Goal: Check status: Check status

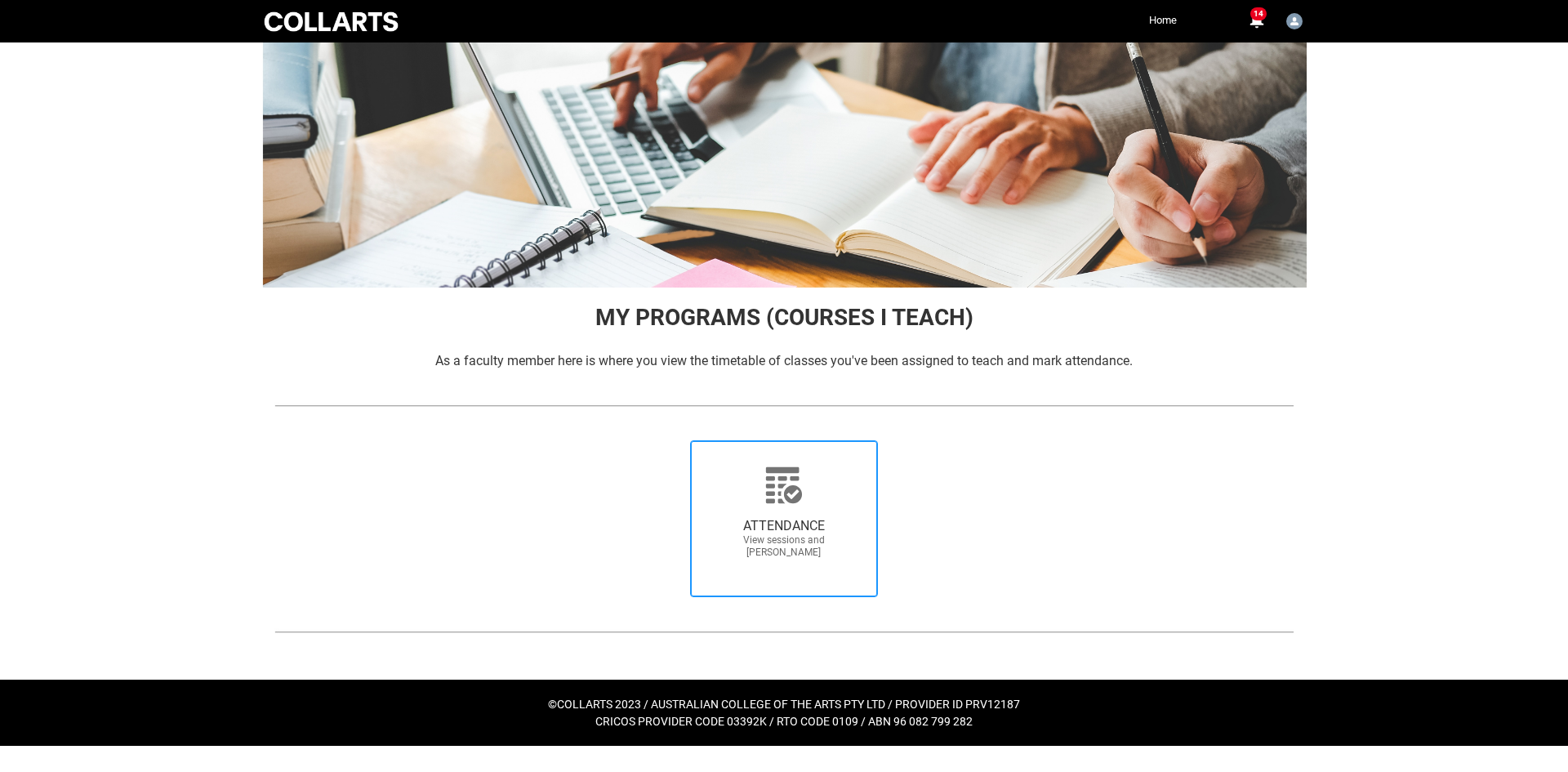
click at [793, 515] on span "ATTENDANCE View sessions and [PERSON_NAME]" at bounding box center [784, 538] width 157 height 67
click at [667, 441] on input "ATTENDANCE View sessions and [PERSON_NAME]" at bounding box center [666, 440] width 1 height 1
radio input "true"
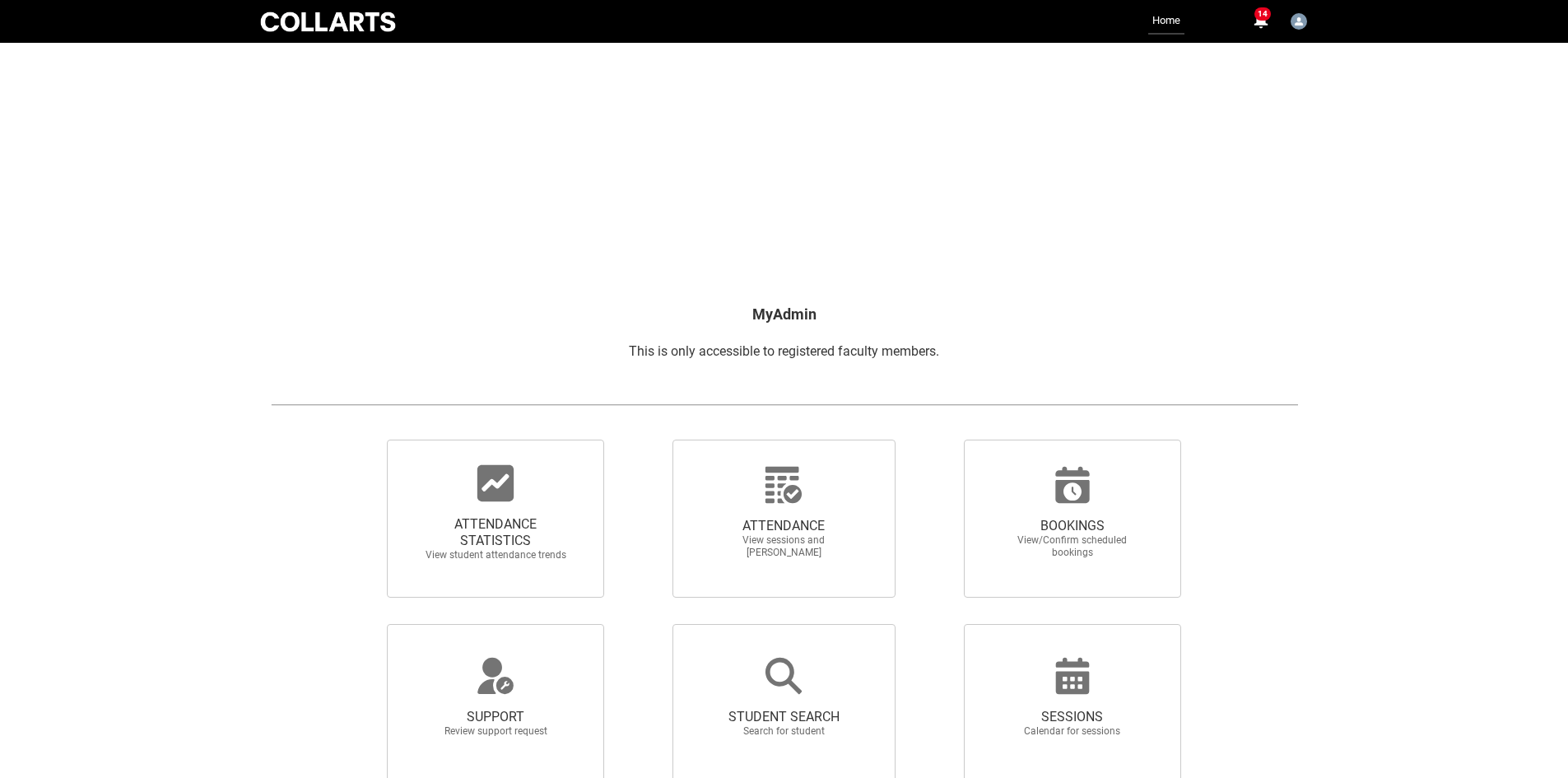
scroll to position [83, 0]
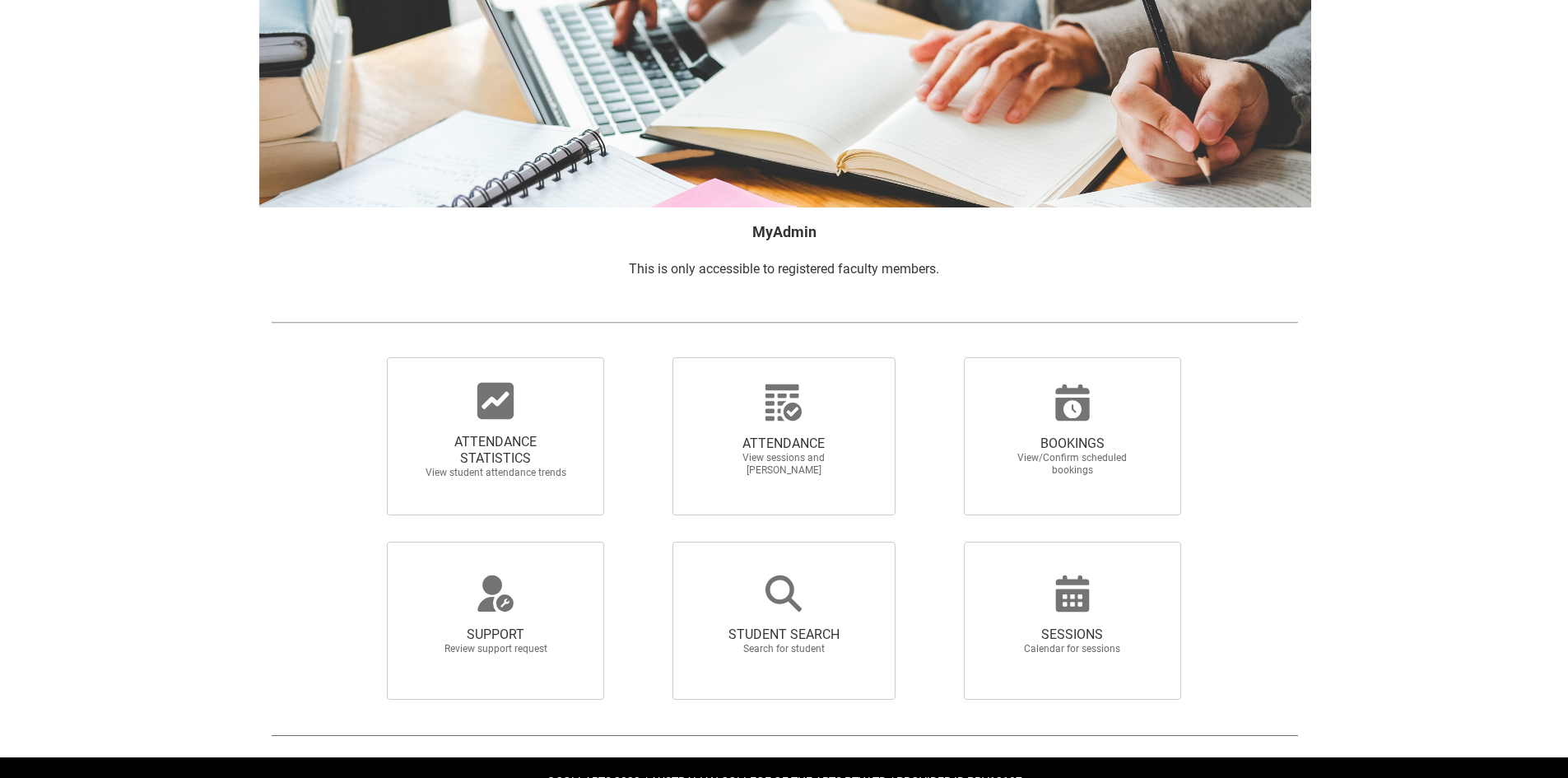
click at [247, 199] on div "Skip to Main Content Collarts Education Community Home More 14 Notifications 14…" at bounding box center [784, 371] width 1568 height 907
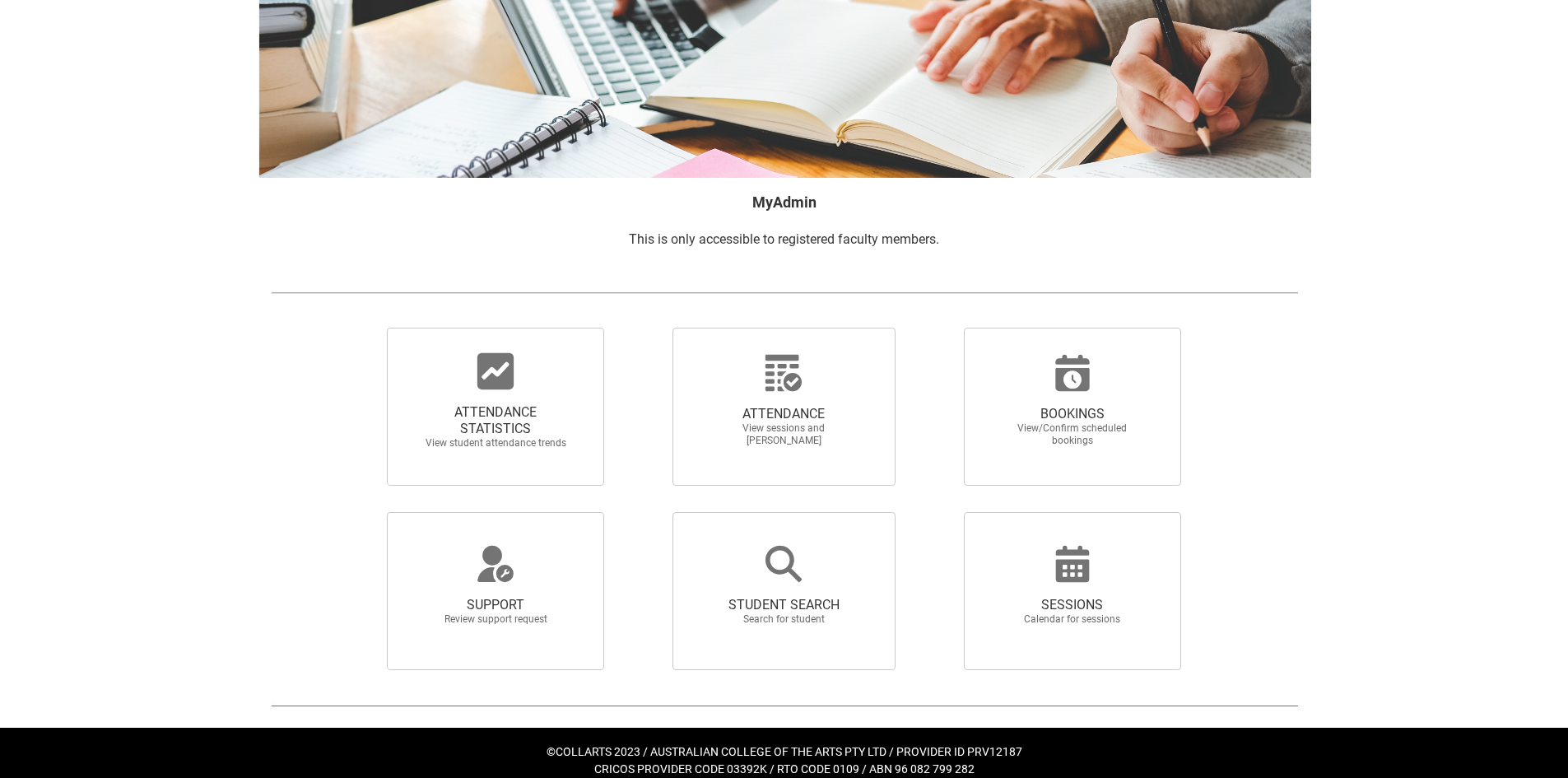
scroll to position [129, 0]
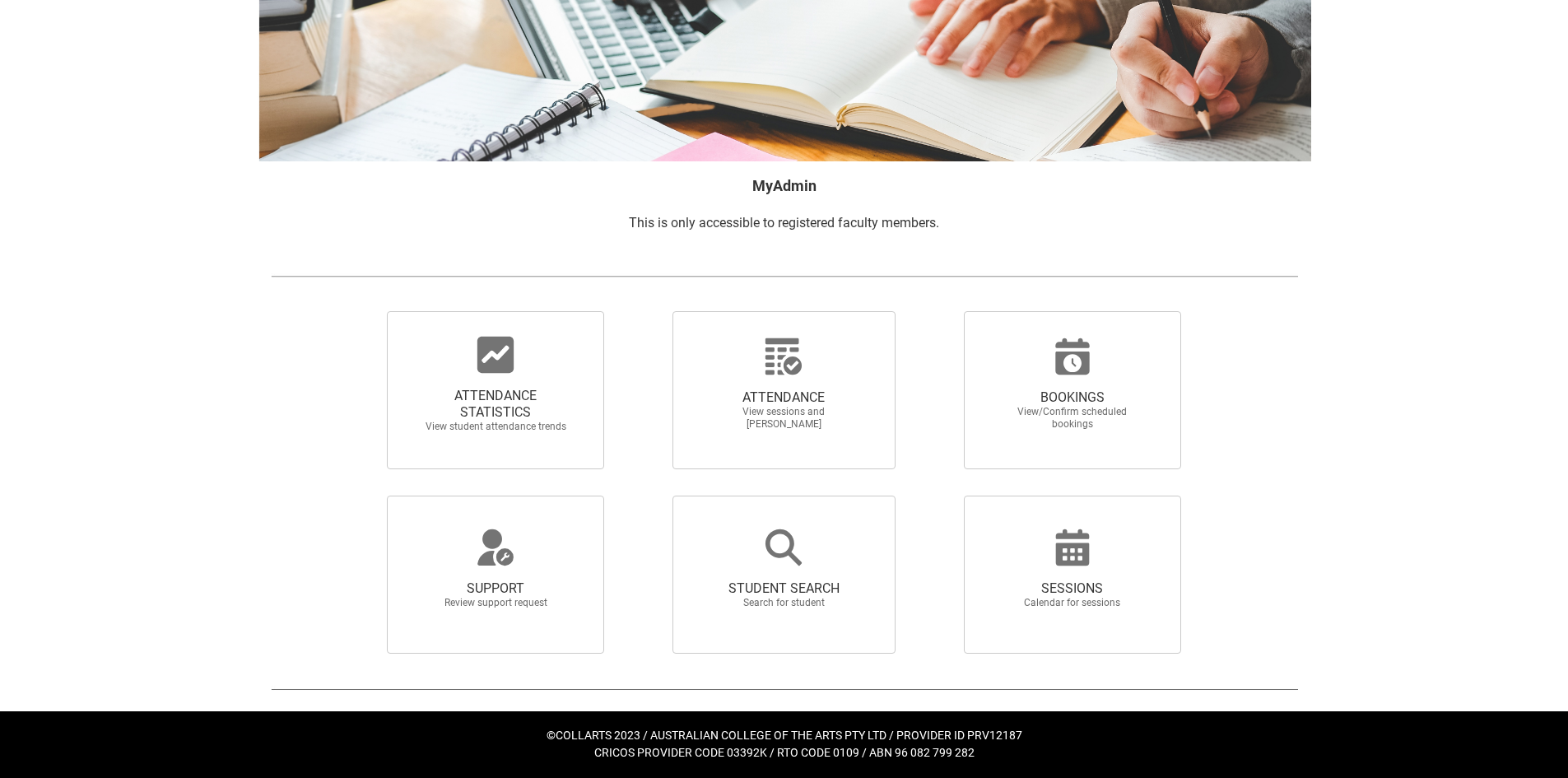
drag, startPoint x: 497, startPoint y: 387, endPoint x: 298, endPoint y: 336, distance: 205.4
click at [298, 336] on div at bounding box center [784, 390] width 1054 height 185
click at [492, 421] on span "View student attendance trends" at bounding box center [496, 427] width 145 height 12
click at [360, 312] on input "ATTENDANCE STATISTICS View student attendance trends" at bounding box center [359, 311] width 1 height 1
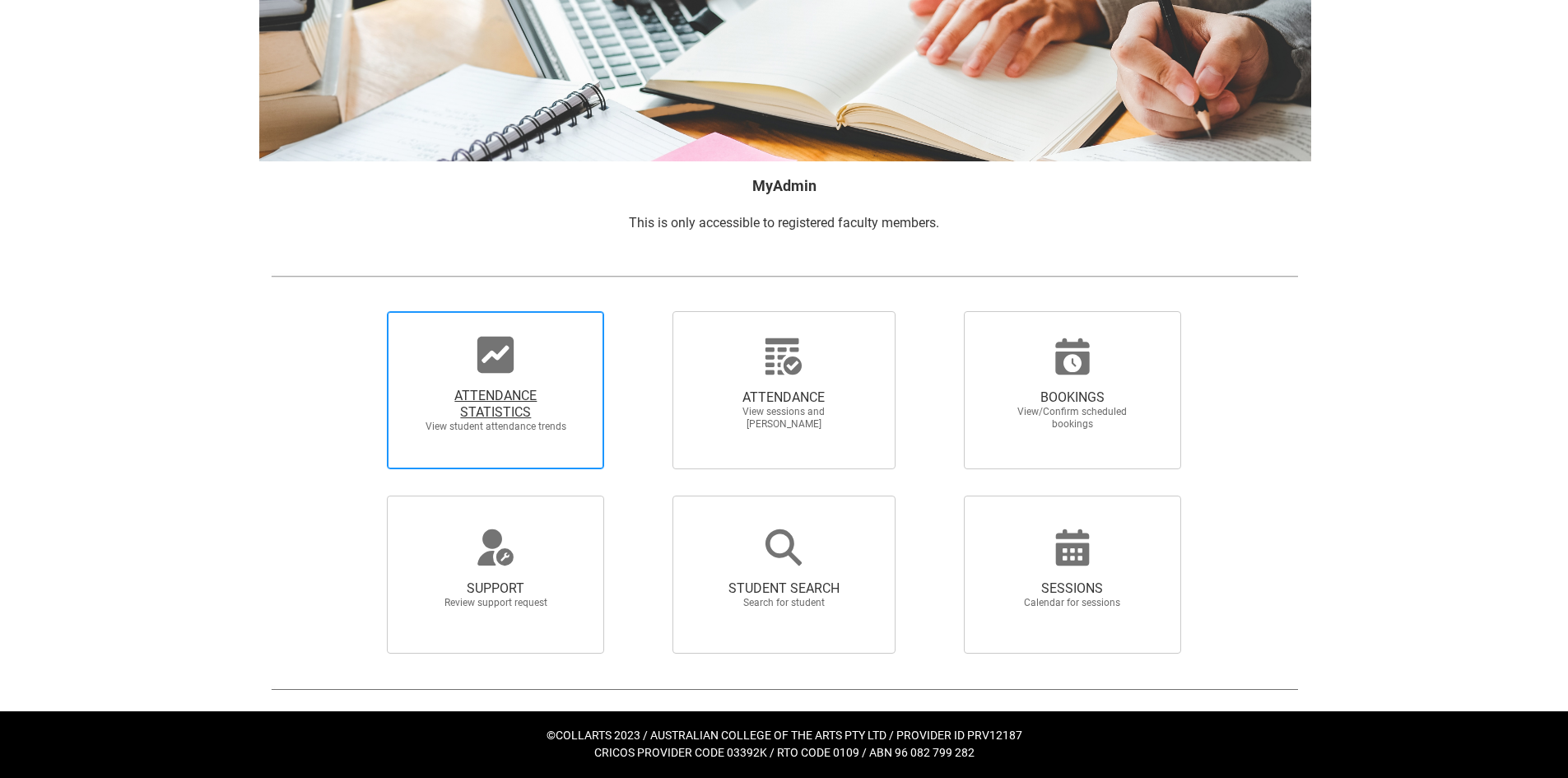
radio input "true"
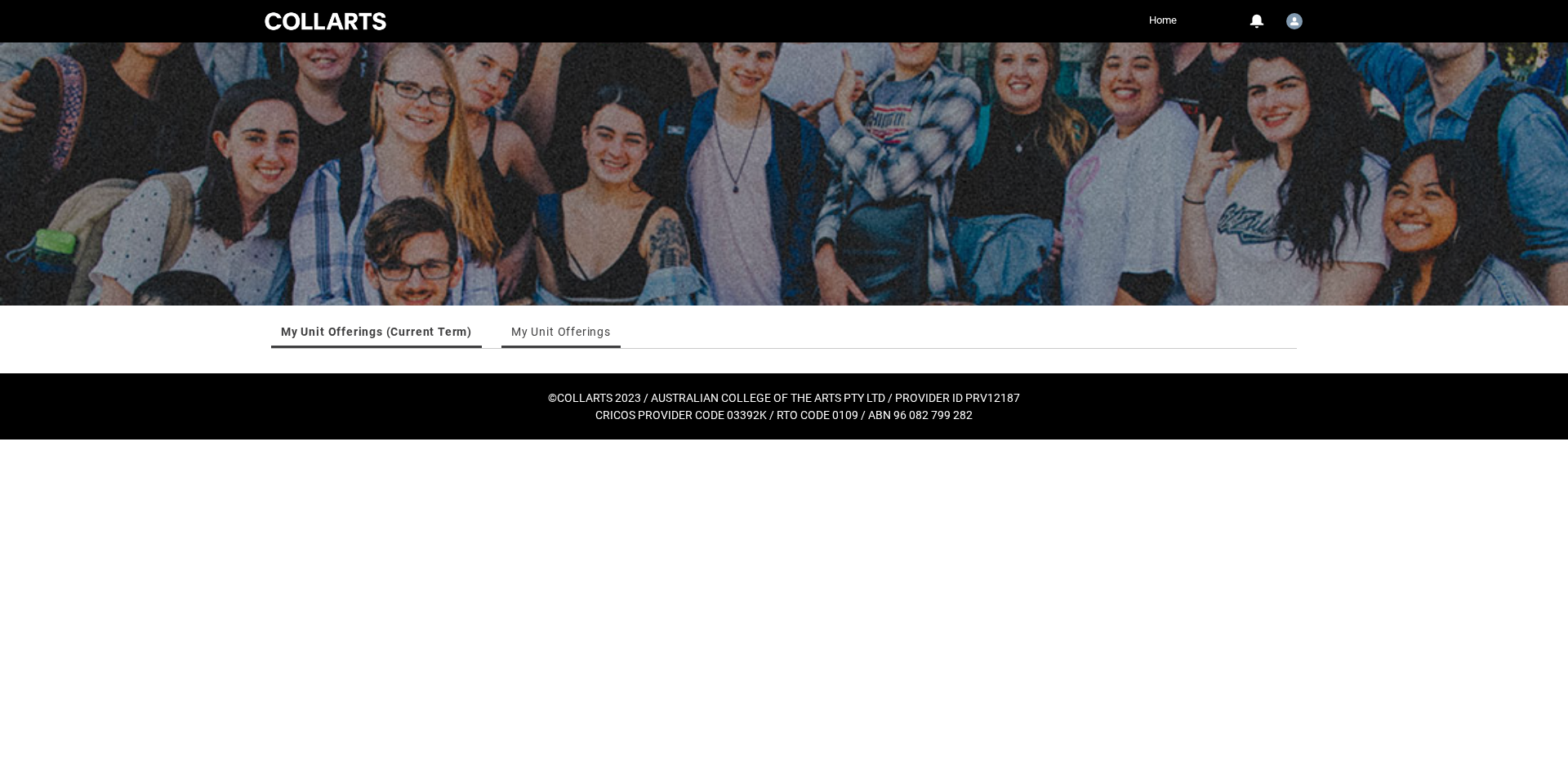
click at [530, 334] on link "My Unit Offerings" at bounding box center [561, 332] width 99 height 33
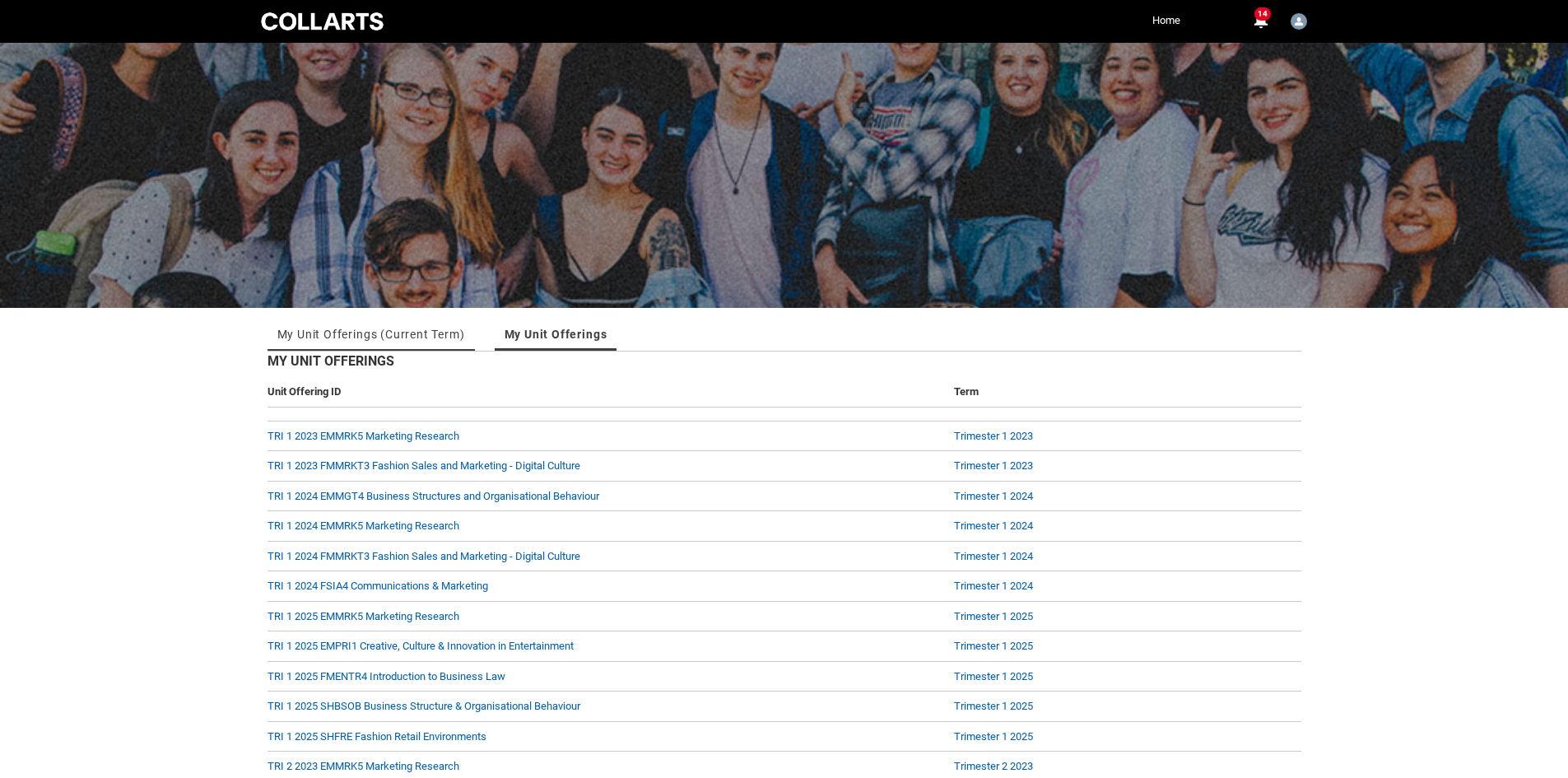
click at [382, 325] on link "My Unit Offerings (Current Term)" at bounding box center [371, 335] width 188 height 33
